Goal: Task Accomplishment & Management: Complete application form

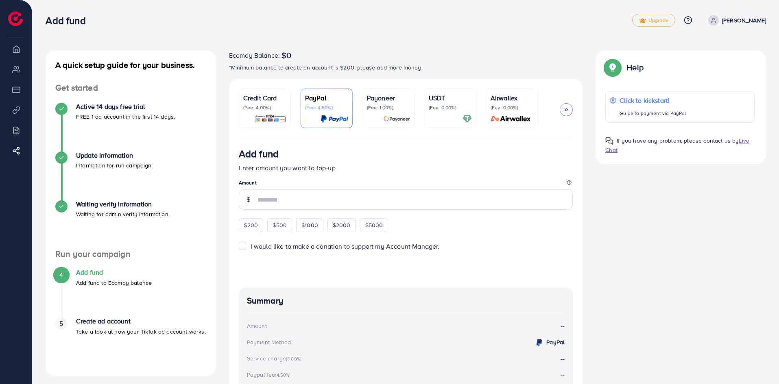
click at [11, 72] on li "My ad accounts" at bounding box center [16, 69] width 32 height 16
click at [20, 72] on li "My ad accounts" at bounding box center [16, 69] width 32 height 16
click at [15, 58] on ul "Overview My ad accounts Payment Product Links Billing Affiliate Program" at bounding box center [16, 106] width 32 height 131
click at [15, 149] on icon at bounding box center [18, 151] width 8 height 8
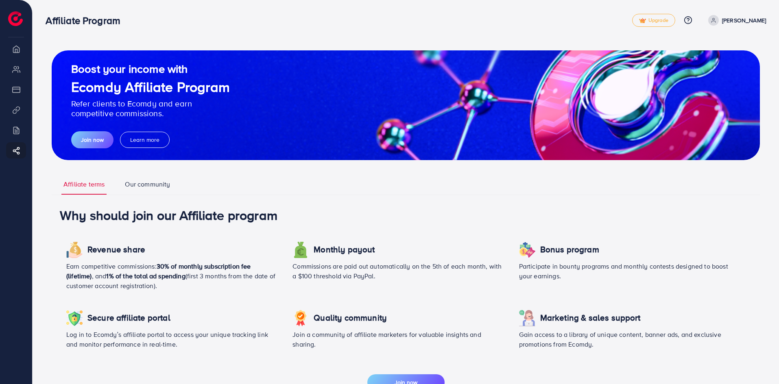
click at [16, 132] on li "Billing" at bounding box center [16, 130] width 32 height 16
click at [15, 115] on li "Product Links" at bounding box center [16, 110] width 32 height 16
click at [378, 17] on p "[PERSON_NAME]" at bounding box center [744, 20] width 44 height 10
click at [378, 32] on nav "Affiliate Program Upgrade Help Center Contact Support Plans and Pricing Term an…" at bounding box center [406, 20] width 721 height 29
click at [15, 55] on li "Overview" at bounding box center [16, 49] width 32 height 16
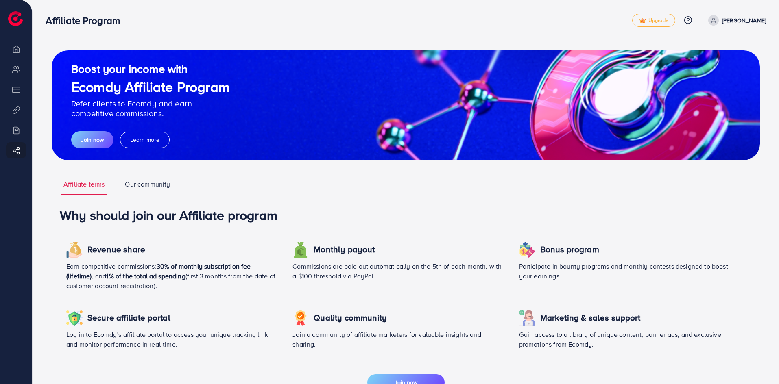
drag, startPoint x: 22, startPoint y: 109, endPoint x: 17, endPoint y: 130, distance: 21.8
click at [17, 130] on ul "Overview My ad accounts Payment Product Links Billing Affiliate Program" at bounding box center [16, 106] width 32 height 131
click at [17, 130] on li "Billing" at bounding box center [16, 130] width 32 height 16
click at [128, 186] on link "Our community" at bounding box center [147, 187] width 49 height 15
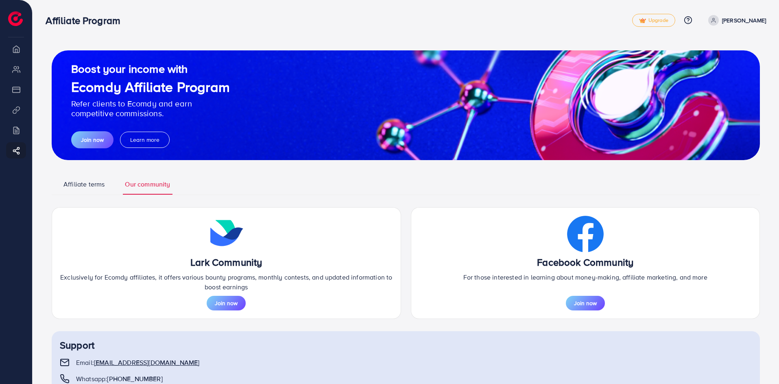
click at [81, 191] on link "Affiliate terms" at bounding box center [83, 187] width 45 height 15
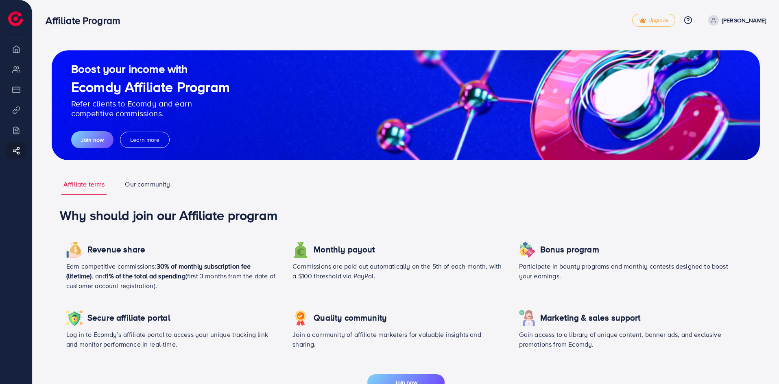
click at [157, 188] on link "Our community" at bounding box center [147, 187] width 49 height 15
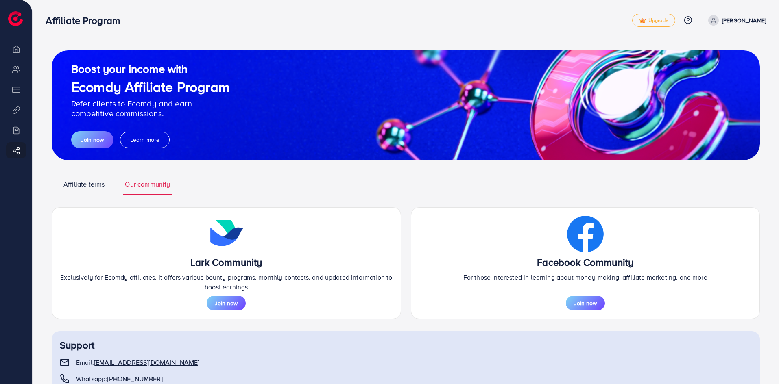
scroll to position [27, 0]
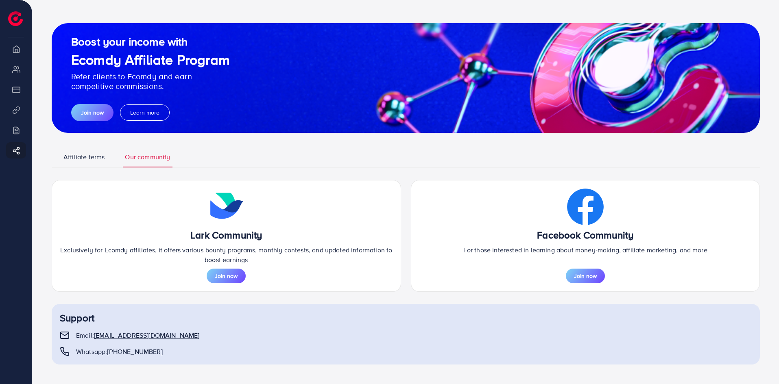
click at [18, 130] on li "Billing" at bounding box center [16, 130] width 32 height 16
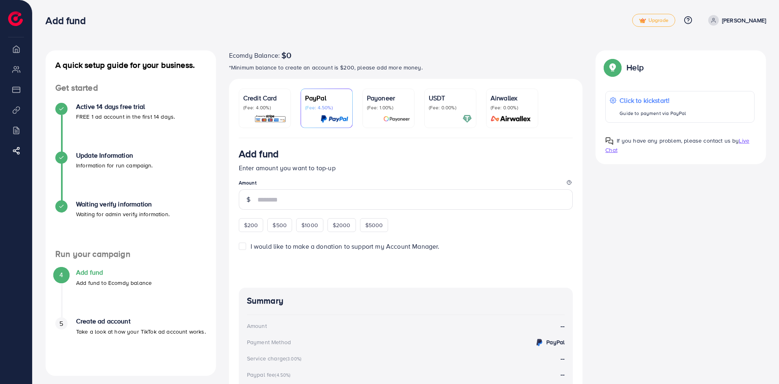
click at [96, 170] on div "Update Information Information for run campaign." at bounding box center [130, 176] width 151 height 49
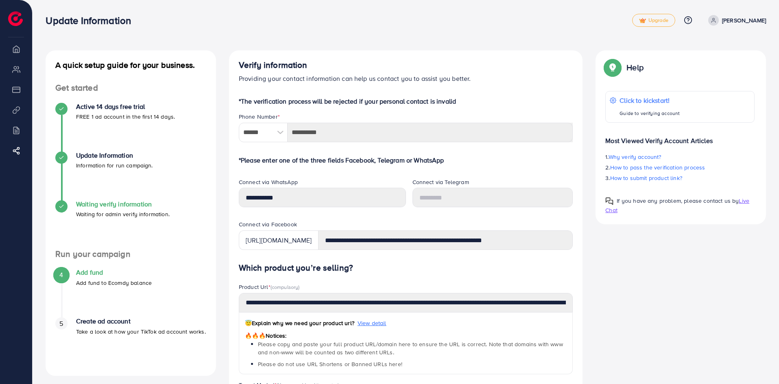
click at [117, 204] on h4 "Waiting verify information" at bounding box center [123, 205] width 94 height 8
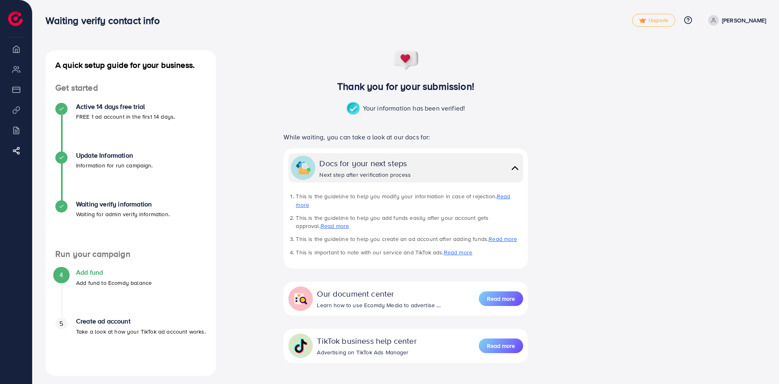
click at [92, 115] on p "FREE 1 ad account in the first 14 days." at bounding box center [125, 117] width 99 height 10
click at [71, 110] on div "Active 14 days free trial FREE 1 ad account in the first 14 days." at bounding box center [130, 112] width 151 height 19
click at [105, 325] on h4 "Create ad account" at bounding box center [141, 322] width 130 height 8
click at [75, 271] on div "4 Add fund Add fund to Ecomdy balance" at bounding box center [130, 278] width 151 height 19
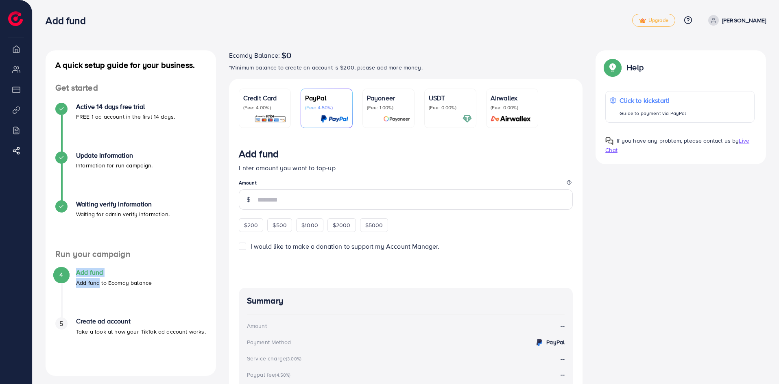
drag, startPoint x: 48, startPoint y: 280, endPoint x: 105, endPoint y: 275, distance: 56.4
click at [105, 275] on li "4 Add fund Add fund to Ecomdy balance" at bounding box center [131, 293] width 170 height 49
click at [378, 259] on div "A quick setup guide for your business. Get started Active 14 days free trial FR…" at bounding box center [406, 266] width 734 height 432
